Goal: Navigation & Orientation: Understand site structure

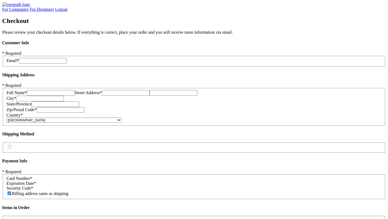
click at [27, 7] on img at bounding box center [16, 4] width 28 height 5
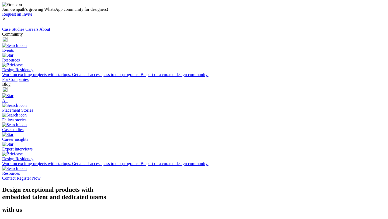
click at [39, 27] on link "Careers" at bounding box center [31, 29] width 13 height 5
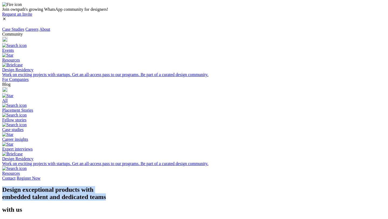
drag, startPoint x: 220, startPoint y: 84, endPoint x: 30, endPoint y: 67, distance: 190.8
click at [30, 186] on h1 "Design exceptional products with embedded talent and dedicated teams" at bounding box center [194, 193] width 384 height 15
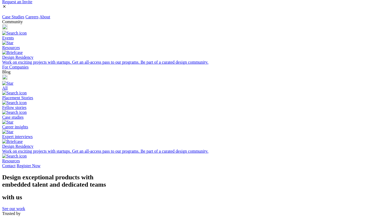
scroll to position [24, 0]
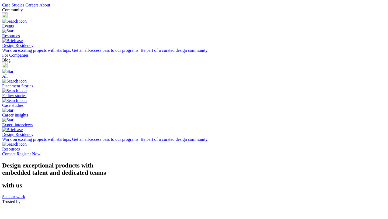
click at [50, 7] on link "About" at bounding box center [44, 5] width 11 height 5
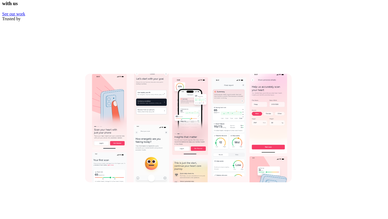
scroll to position [473, 0]
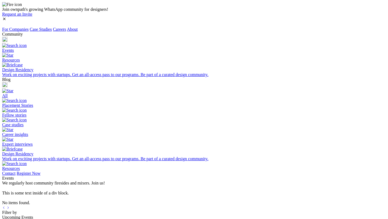
click at [16, 171] on link "Contact" at bounding box center [8, 173] width 13 height 5
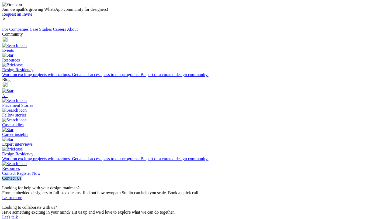
drag, startPoint x: 173, startPoint y: 36, endPoint x: 215, endPoint y: 37, distance: 42.1
click at [215, 176] on div "Contact Us" at bounding box center [194, 178] width 384 height 5
click at [244, 176] on div "Contact Us Looking for help with your design roadmap? From embedded designers t…" at bounding box center [194, 198] width 384 height 44
click at [276, 181] on div "Looking for help with your design roadmap? From embedded designers to full-stac…" at bounding box center [194, 200] width 384 height 39
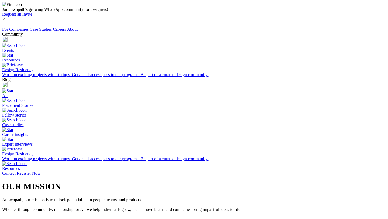
click at [66, 27] on link "Careers" at bounding box center [59, 29] width 13 height 5
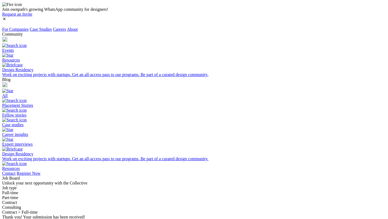
click at [52, 27] on link "Case Studies" at bounding box center [41, 29] width 22 height 5
click at [290, 32] on div "Community" at bounding box center [194, 34] width 384 height 5
click at [318, 77] on div "Blog" at bounding box center [194, 79] width 384 height 5
click at [16, 171] on link "Contact" at bounding box center [8, 173] width 13 height 5
